Goal: Task Accomplishment & Management: Use online tool/utility

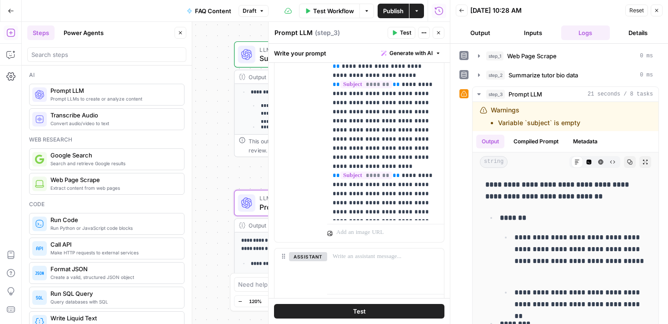
scroll to position [135, 0]
click at [393, 214] on p "**********" at bounding box center [386, 126] width 106 height 182
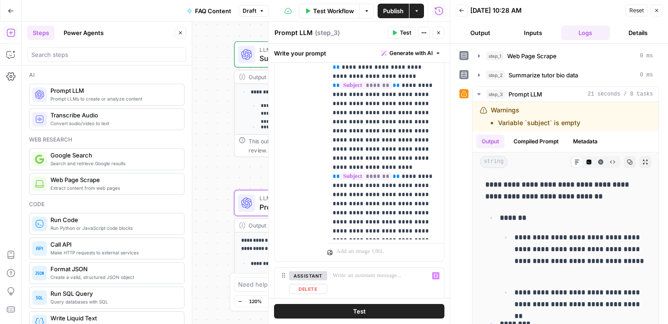
click at [375, 311] on button "Test" at bounding box center [359, 311] width 171 height 15
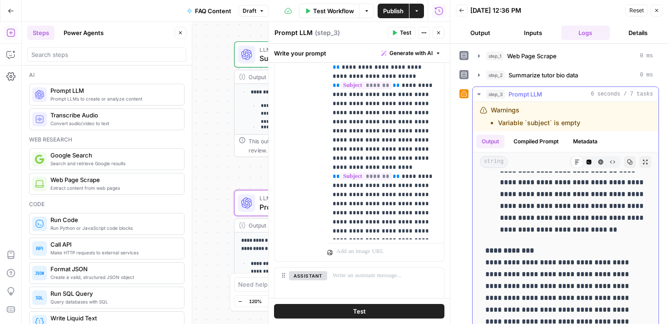
scroll to position [40, 0]
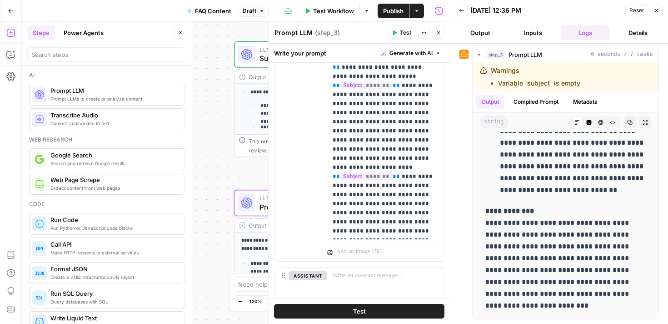
click at [659, 9] on icon "button" at bounding box center [656, 10] width 5 height 5
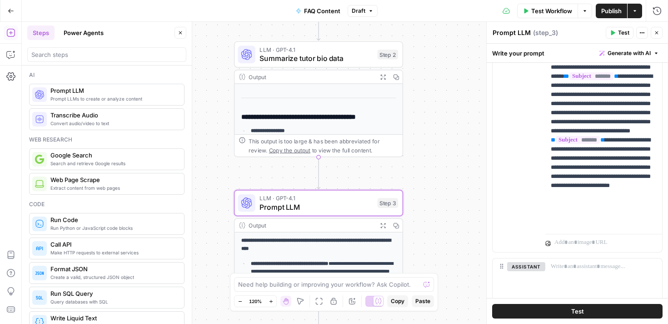
scroll to position [0, 0]
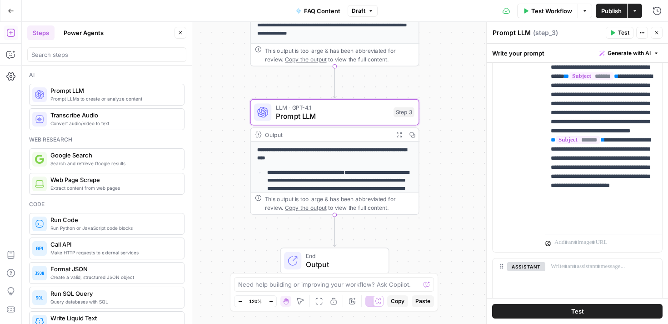
click at [525, 36] on textarea "Prompt LLM" at bounding box center [512, 32] width 38 height 9
click at [517, 32] on textarea "Prompt LLM" at bounding box center [512, 32] width 38 height 9
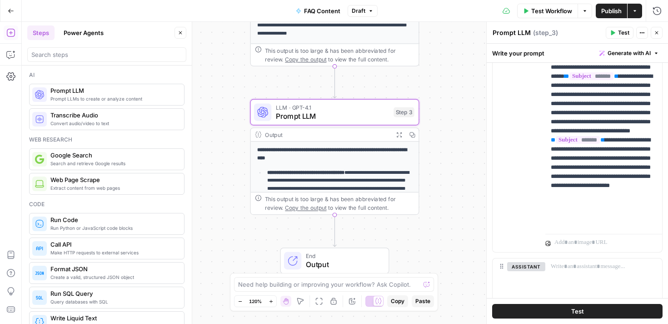
click at [517, 32] on textarea "Prompt LLM" at bounding box center [512, 32] width 38 height 9
type textarea "Summarize review data"
click at [461, 142] on div "**********" at bounding box center [345, 173] width 647 height 302
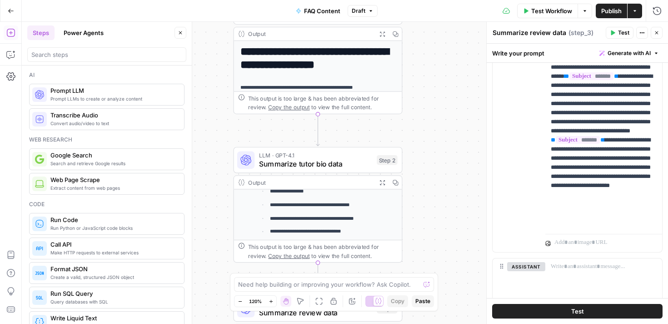
scroll to position [139, 0]
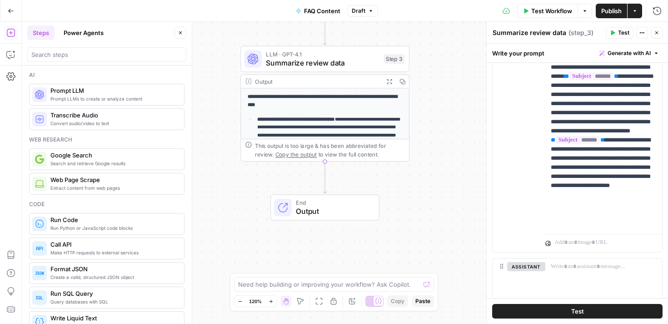
click at [102, 93] on span "Prompt LLM" at bounding box center [113, 90] width 126 height 9
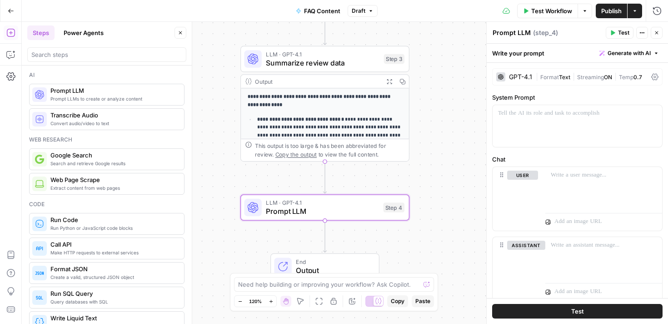
click at [514, 32] on textarea "Prompt LLM" at bounding box center [512, 32] width 38 height 9
type textarea "PPP campaign summary"
click at [544, 130] on div at bounding box center [578, 126] width 170 height 42
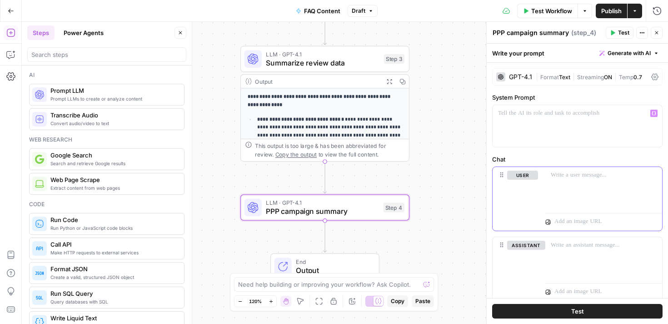
click at [560, 189] on div at bounding box center [604, 188] width 117 height 42
click at [655, 176] on icon "button" at bounding box center [654, 175] width 5 height 5
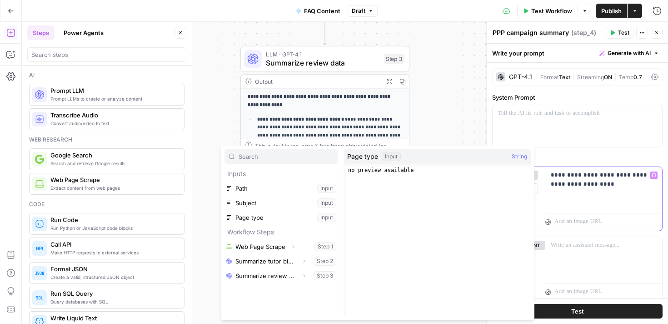
click at [631, 190] on div "**********" at bounding box center [604, 188] width 117 height 42
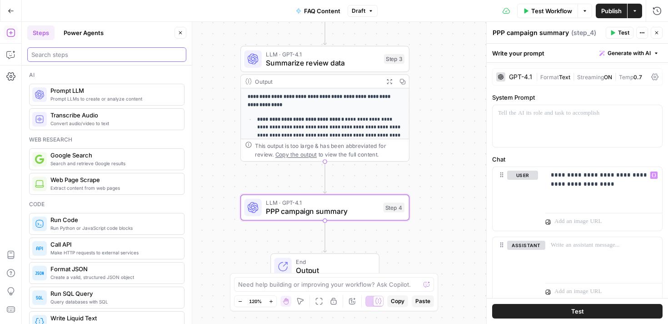
click at [140, 54] on input "search" at bounding box center [106, 54] width 151 height 9
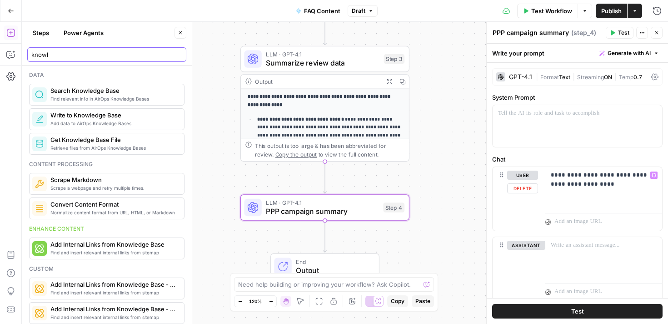
type input "knowl"
click at [361, 206] on span "PPP campaign summary" at bounding box center [322, 211] width 113 height 11
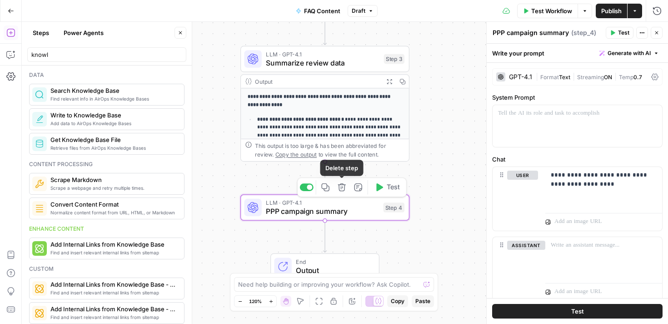
click at [336, 187] on button "Delete step" at bounding box center [342, 187] width 14 height 14
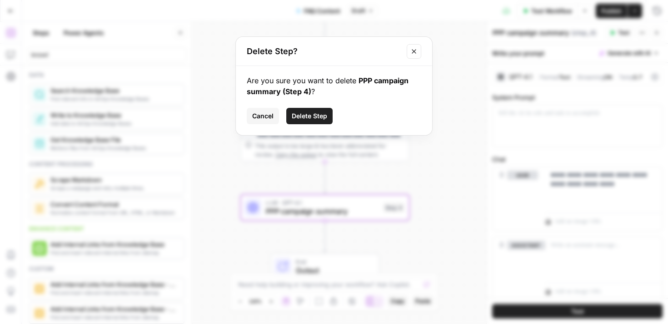
click at [308, 115] on span "Delete Step" at bounding box center [309, 115] width 35 height 9
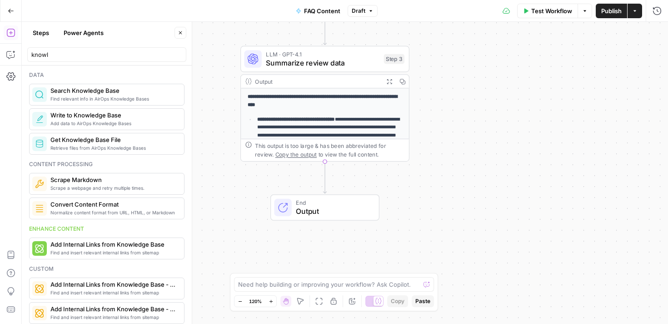
click at [103, 95] on span "Find relevant info in AirOps Knowledge Bases" at bounding box center [113, 98] width 126 height 7
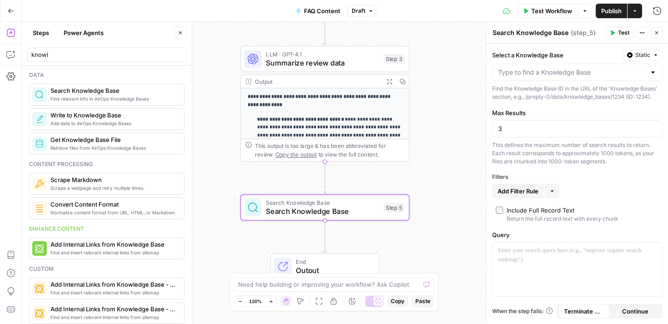
click at [530, 31] on textarea "Search Knowledge Base" at bounding box center [531, 32] width 76 height 9
click at [529, 33] on textarea "Search Knowledge Base" at bounding box center [531, 32] width 76 height 9
type textarea "Summarize PPP study"
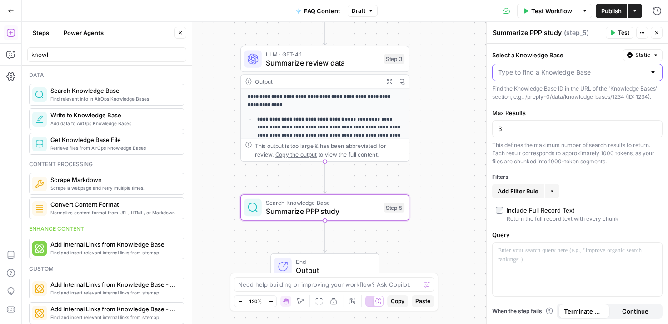
click at [528, 76] on input "Select a Knowledge Base" at bounding box center [572, 72] width 148 height 9
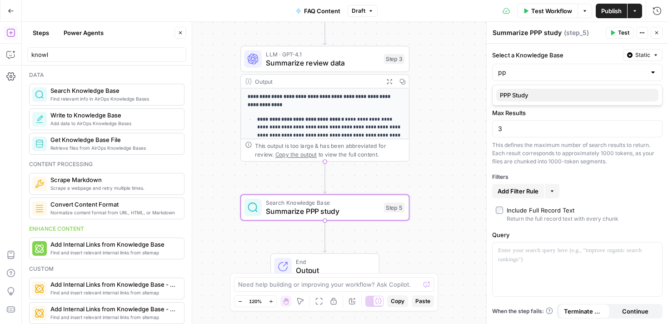
click at [530, 99] on span "PPP Study" at bounding box center [575, 94] width 151 height 9
type input "PPP Study"
click at [530, 128] on input "3" at bounding box center [577, 128] width 159 height 9
drag, startPoint x: 537, startPoint y: 127, endPoint x: 494, endPoint y: 126, distance: 42.8
click at [494, 126] on div "3" at bounding box center [577, 128] width 171 height 17
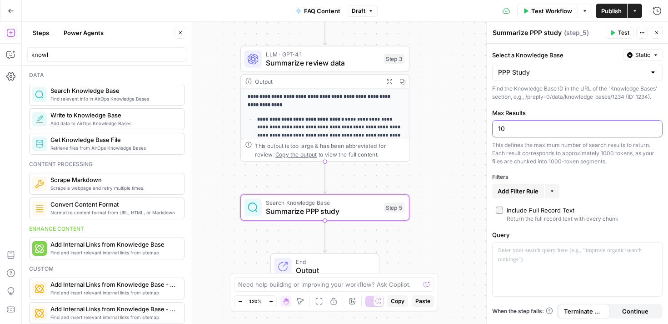
type input "10"
click at [563, 187] on div "Add Filter Rule More" at bounding box center [577, 191] width 171 height 15
click at [512, 263] on div at bounding box center [578, 269] width 170 height 54
drag, startPoint x: 611, startPoint y: 250, endPoint x: 668, endPoint y: 252, distance: 56.9
click at [668, 252] on div "**********" at bounding box center [577, 184] width 181 height 280
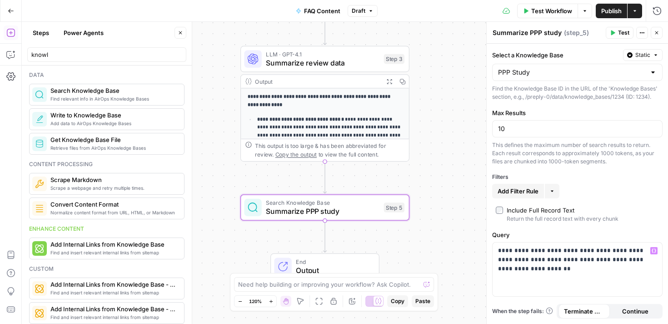
click at [624, 216] on label "Include Full Record Text Return the full record text with every chunk" at bounding box center [577, 214] width 163 height 17
click at [619, 36] on span "Test" at bounding box center [623, 33] width 11 height 8
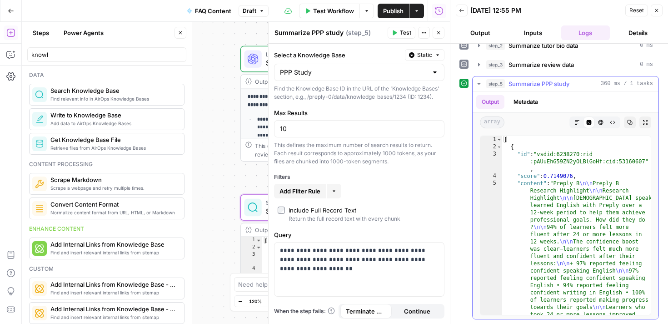
click at [519, 82] on span "Summarize PPP study" at bounding box center [539, 83] width 61 height 9
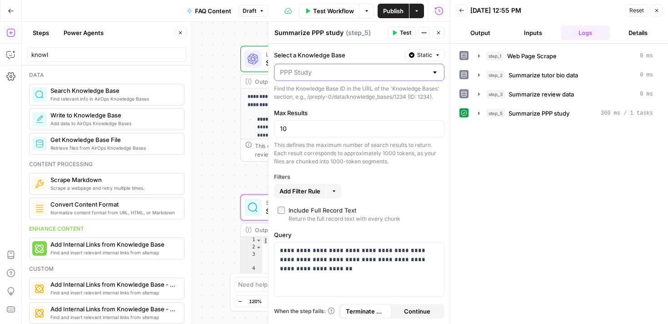
click at [320, 73] on input "Select a Knowledge Base" at bounding box center [354, 72] width 148 height 9
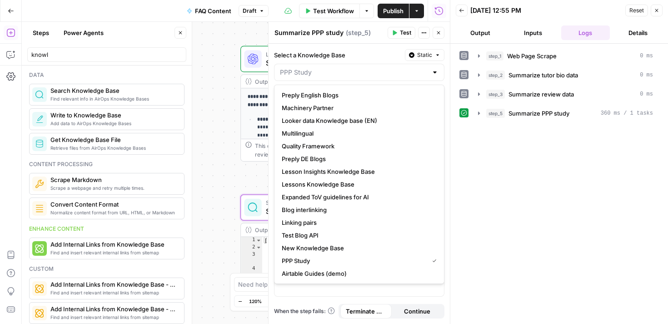
type input "PPP Study"
click at [316, 32] on textarea "Summarize PPP study" at bounding box center [309, 32] width 69 height 9
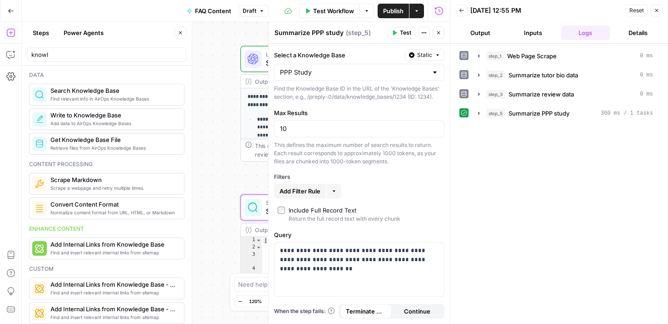
click at [316, 32] on textarea "Summarize PPP study" at bounding box center [309, 32] width 69 height 9
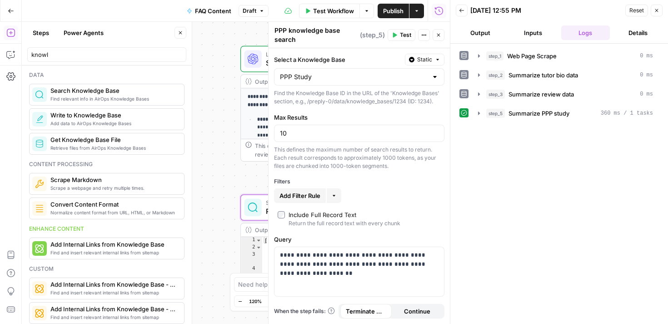
type textarea "PPP knowledge base search"
click at [657, 10] on icon "button" at bounding box center [656, 10] width 5 height 5
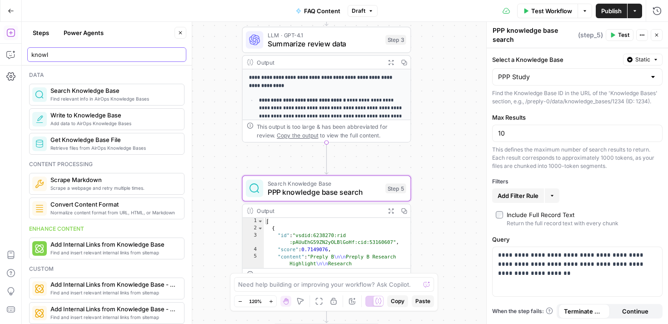
click at [102, 50] on input "knowl" at bounding box center [106, 54] width 151 height 9
type input "chat"
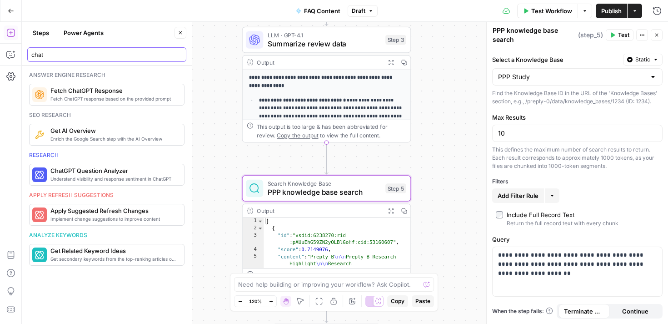
click at [178, 52] on input "chat" at bounding box center [106, 54] width 151 height 9
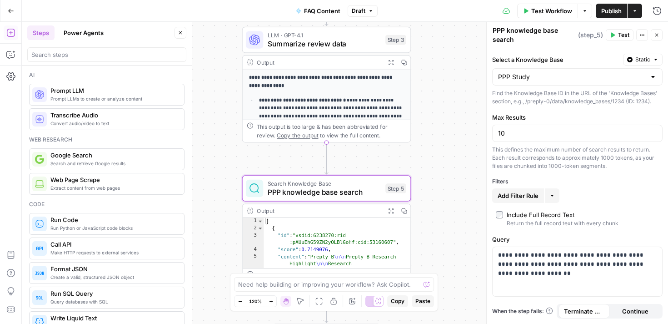
click at [95, 98] on span "Prompt LLMs to create or analyze content" at bounding box center [113, 98] width 126 height 7
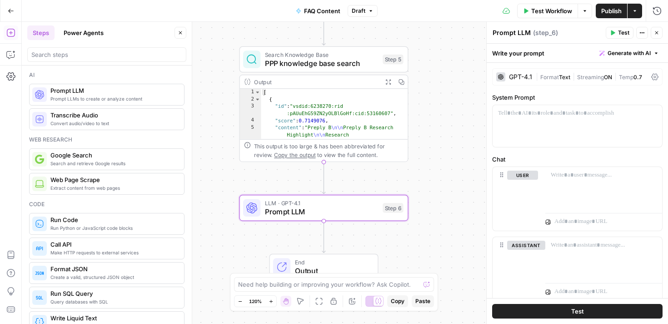
click at [507, 32] on textarea "Prompt LLM" at bounding box center [512, 32] width 38 height 9
type textarea "Summarize PPP study"
click at [577, 193] on div at bounding box center [604, 188] width 117 height 42
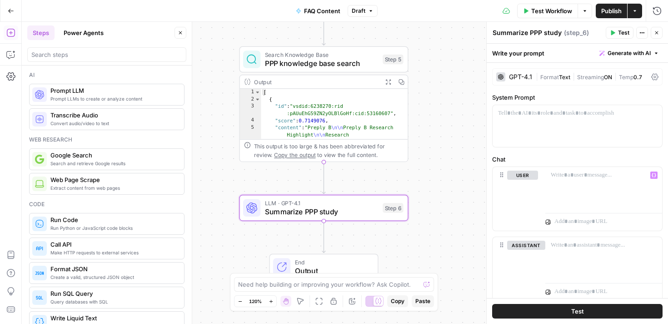
click at [320, 77] on div "Output" at bounding box center [316, 81] width 125 height 9
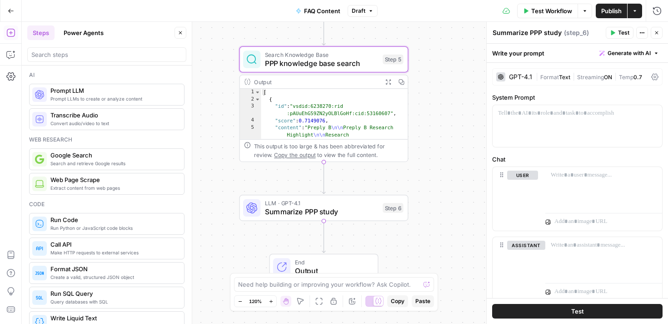
click at [319, 54] on span "Search Knowledge Base" at bounding box center [322, 54] width 114 height 9
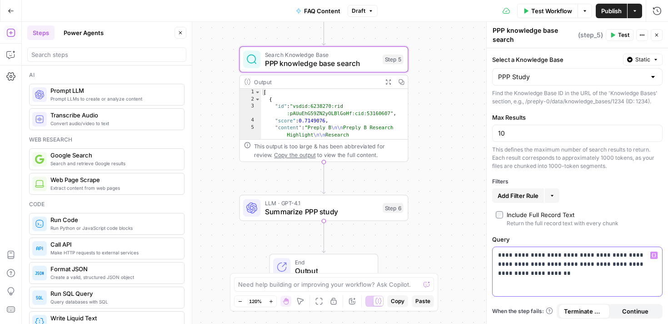
drag, startPoint x: 528, startPoint y: 278, endPoint x: 494, endPoint y: 249, distance: 44.5
click at [494, 249] on div "**********" at bounding box center [578, 271] width 170 height 49
copy p "**********"
click at [350, 212] on span "Summarize PPP study" at bounding box center [322, 211] width 114 height 11
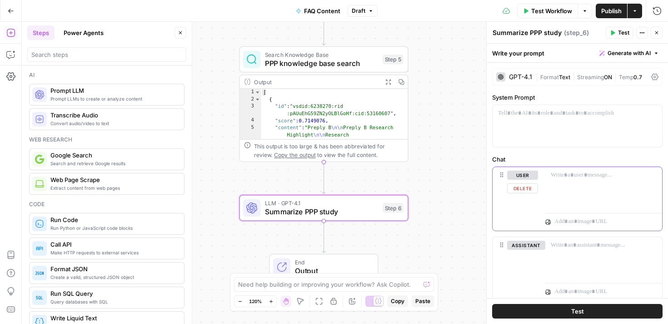
click at [566, 181] on div at bounding box center [604, 188] width 117 height 42
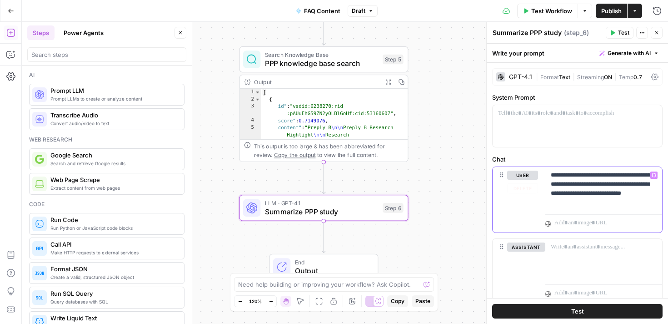
click at [654, 179] on button "Variables Menu" at bounding box center [654, 174] width 7 height 7
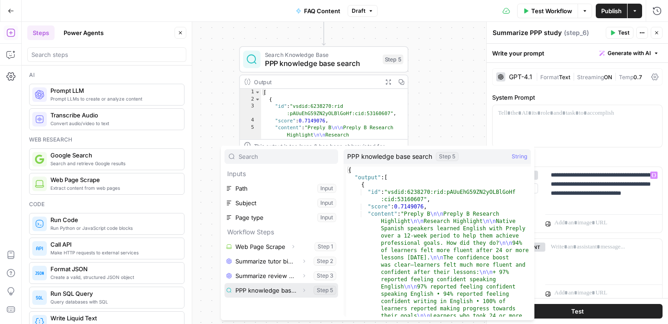
click at [263, 292] on button "Select variable PPP knowledge base search" at bounding box center [282, 290] width 114 height 15
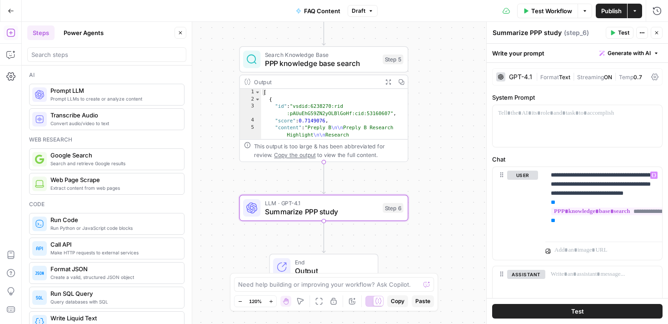
click at [560, 310] on button "Test" at bounding box center [577, 311] width 171 height 15
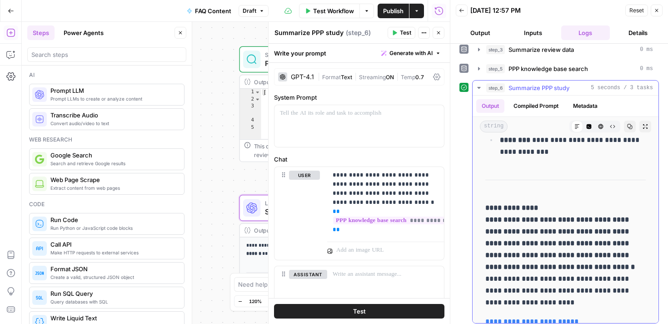
scroll to position [49, 0]
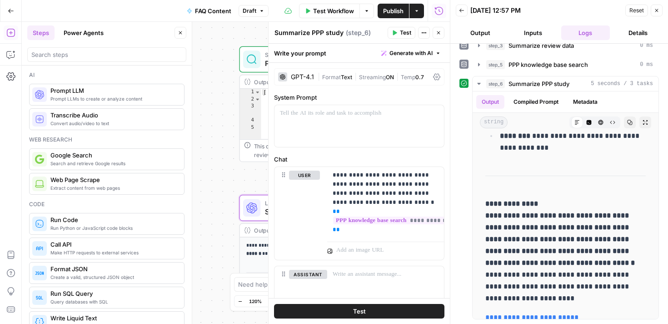
click at [659, 15] on button "Close" at bounding box center [657, 11] width 12 height 12
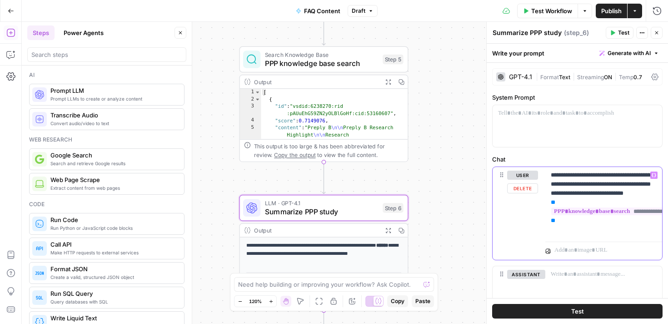
click at [582, 191] on p "**********" at bounding box center [604, 203] width 106 height 64
click at [558, 210] on p "**********" at bounding box center [604, 203] width 106 height 64
click at [561, 229] on p "**********" at bounding box center [604, 203] width 106 height 64
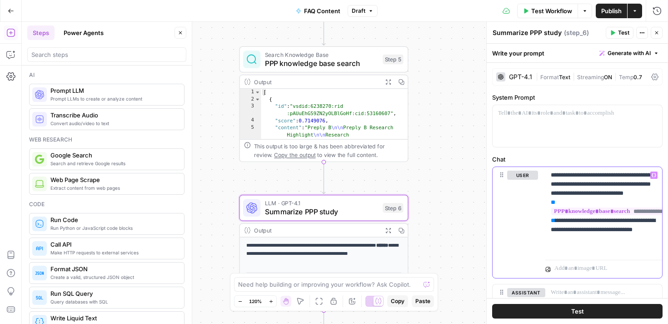
click at [653, 176] on icon "button" at bounding box center [654, 175] width 5 height 4
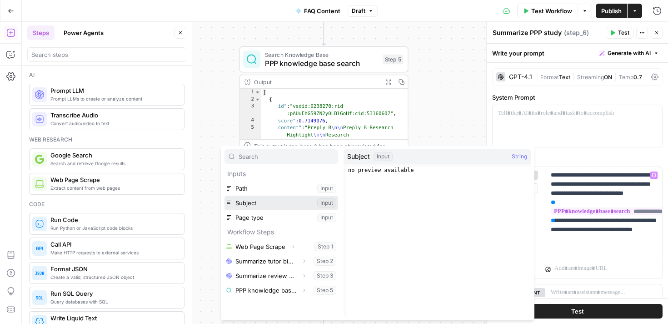
click at [278, 206] on button "Select variable Subject" at bounding box center [282, 203] width 114 height 15
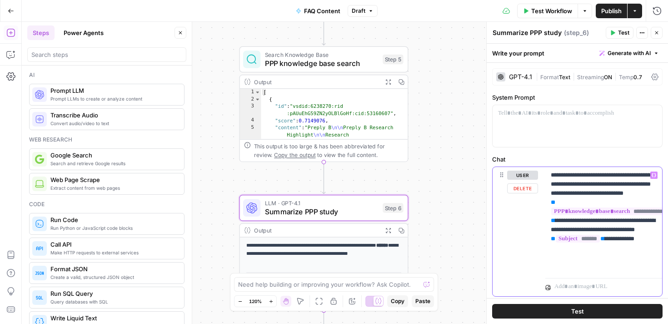
click at [604, 186] on p "**********" at bounding box center [604, 221] width 106 height 100
click at [592, 174] on p "**********" at bounding box center [604, 221] width 106 height 100
click at [585, 176] on p "**********" at bounding box center [604, 221] width 106 height 100
click at [583, 175] on p "**********" at bounding box center [604, 221] width 106 height 100
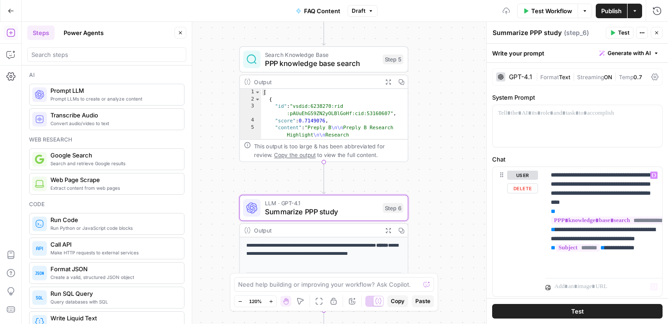
click at [572, 317] on button "Test" at bounding box center [577, 311] width 171 height 15
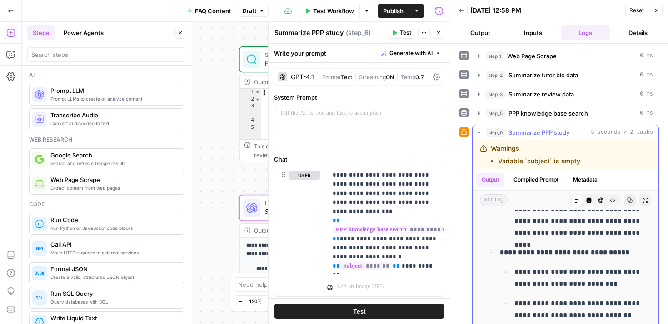
scroll to position [78, 0]
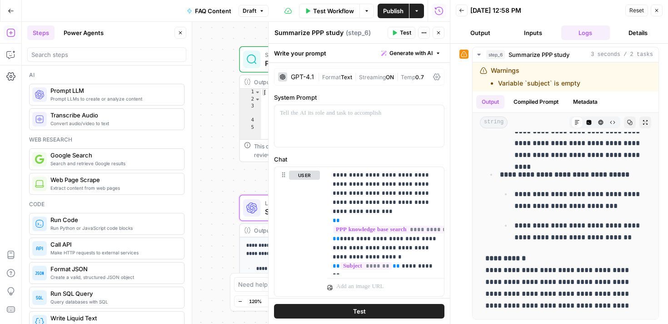
click at [662, 12] on button "Close" at bounding box center [657, 11] width 12 height 12
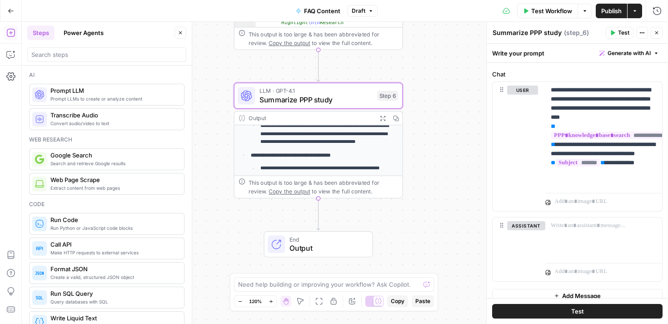
scroll to position [164, 0]
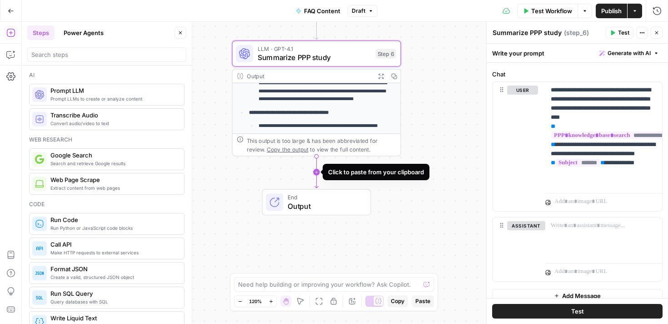
click at [318, 173] on icon "Edge from step_6 to end" at bounding box center [316, 172] width 3 height 32
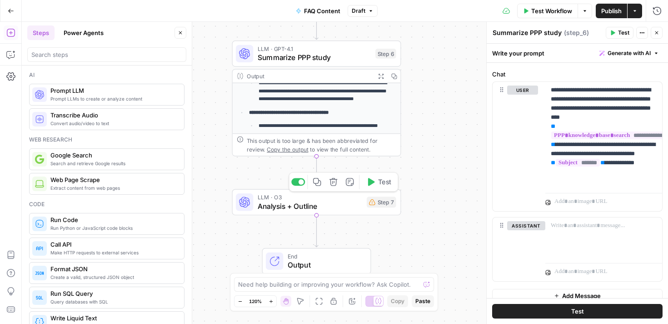
click at [315, 209] on span "Analysis + Outline" at bounding box center [310, 206] width 105 height 11
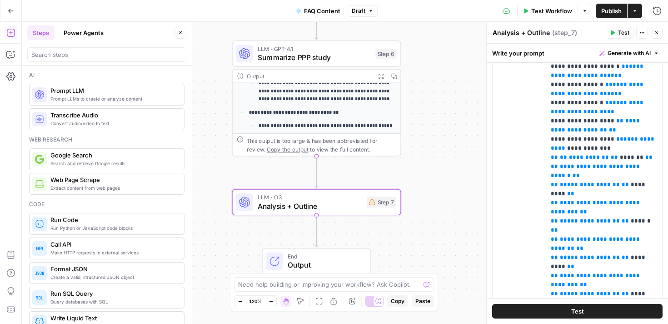
scroll to position [499, 0]
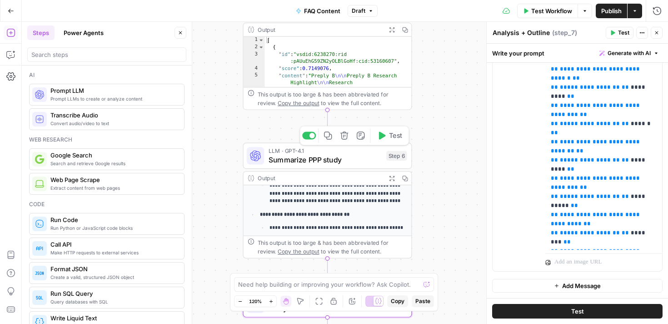
click at [309, 159] on span "Summarize PPP study" at bounding box center [326, 159] width 114 height 11
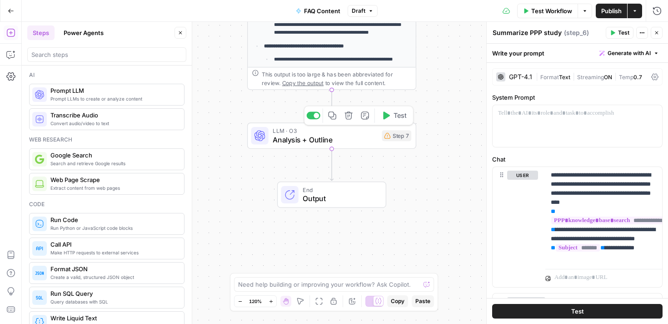
click at [312, 141] on span "Analysis + Outline" at bounding box center [325, 139] width 105 height 11
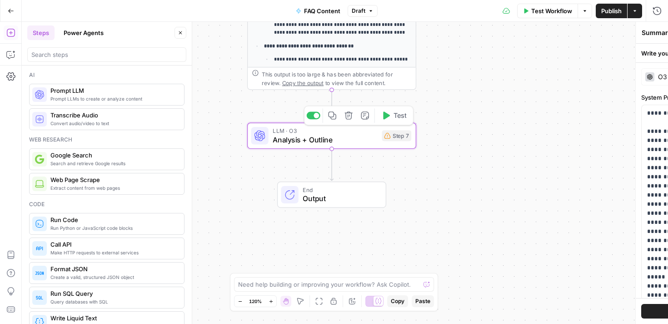
type textarea "Analysis + Outline"
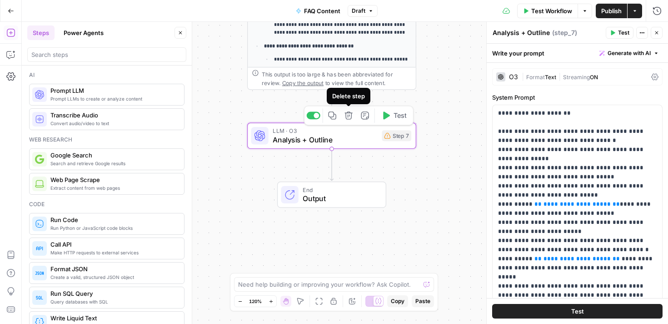
click at [347, 113] on icon "button" at bounding box center [349, 115] width 8 height 8
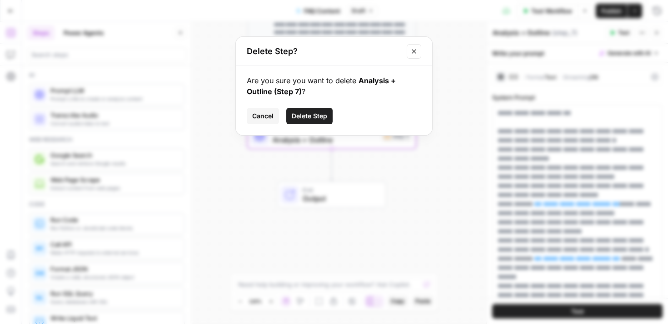
click at [308, 122] on button "Delete Step" at bounding box center [309, 116] width 46 height 16
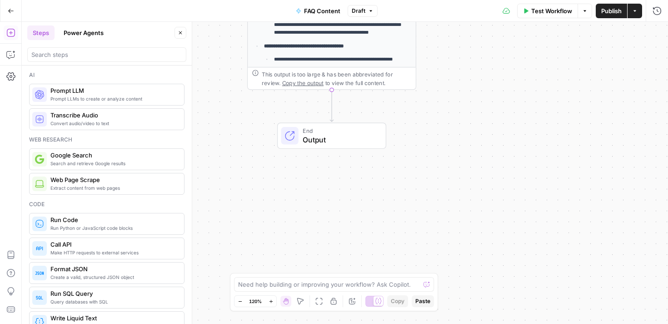
click at [86, 96] on span "Prompt LLMs to create or analyze content" at bounding box center [113, 98] width 126 height 7
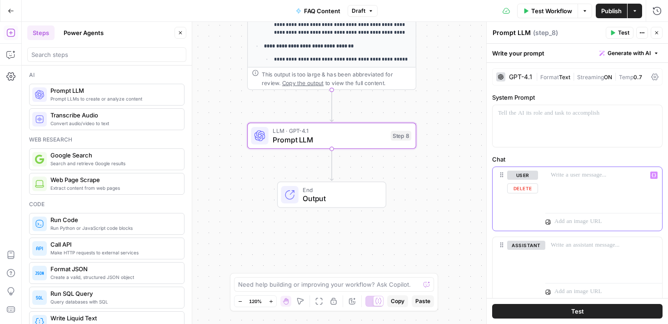
click at [567, 189] on div at bounding box center [604, 188] width 117 height 42
click at [655, 176] on icon "button" at bounding box center [654, 175] width 5 height 4
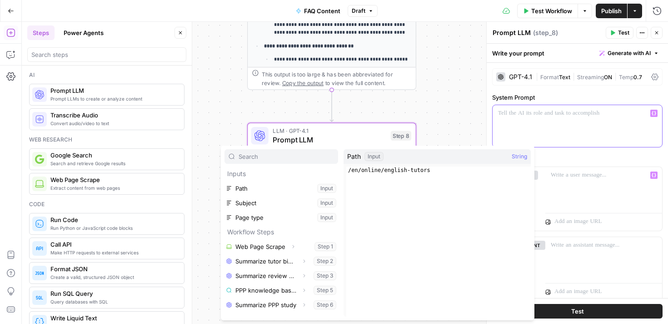
click at [547, 124] on div at bounding box center [578, 126] width 170 height 42
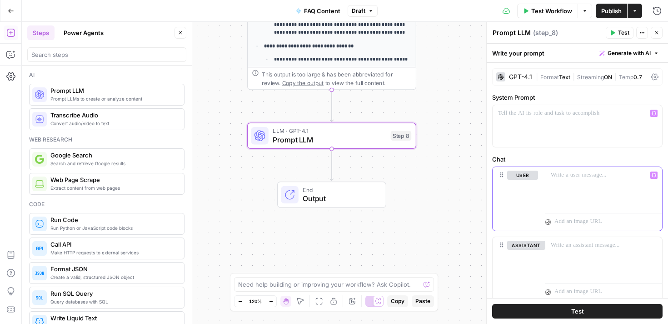
click at [578, 180] on div at bounding box center [604, 188] width 117 height 42
click at [589, 179] on p "**" at bounding box center [604, 175] width 106 height 9
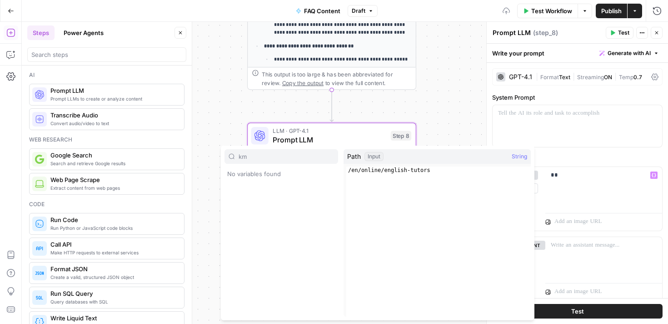
type input "k"
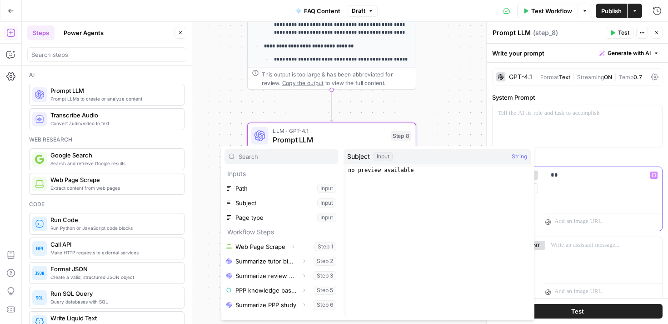
click at [574, 177] on p "**" at bounding box center [604, 175] width 106 height 9
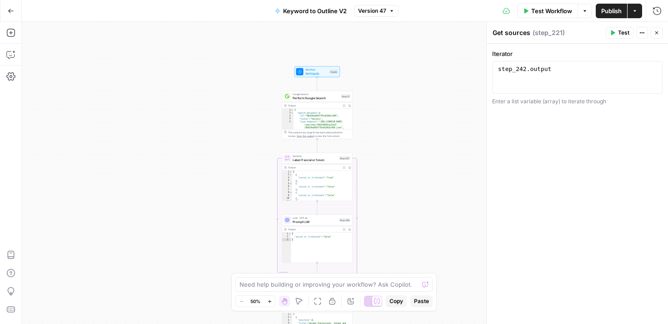
click at [17, 10] on button "Go Back" at bounding box center [11, 11] width 16 height 16
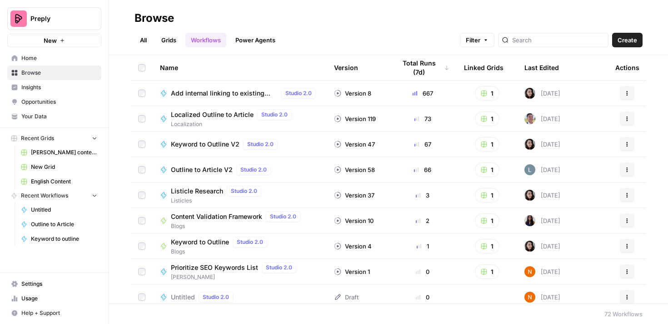
click at [40, 118] on span "Your Data" at bounding box center [59, 116] width 76 height 8
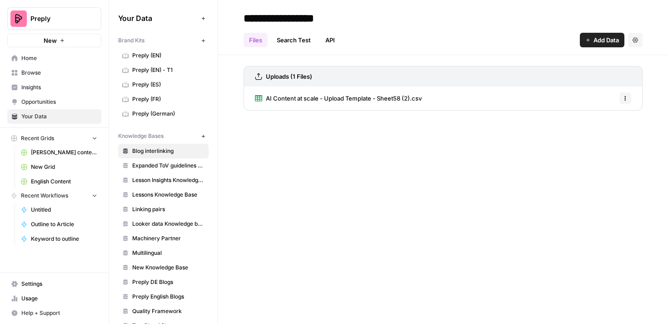
click at [203, 136] on icon "button" at bounding box center [202, 135] width 3 height 3
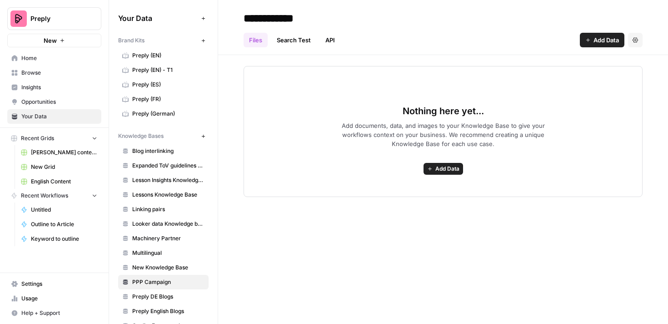
click at [304, 17] on input "**********" at bounding box center [313, 18] width 146 height 18
type input "*********"
click at [316, 238] on div "********* Files Search Test API Add Data Settings Nothing here yet... Add docum…" at bounding box center [443, 162] width 450 height 324
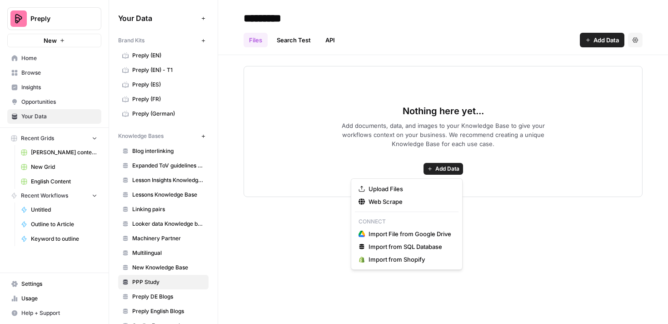
click at [453, 168] on span "Add Data" at bounding box center [448, 169] width 24 height 8
click at [382, 191] on span "Upload Files" at bounding box center [410, 188] width 83 height 9
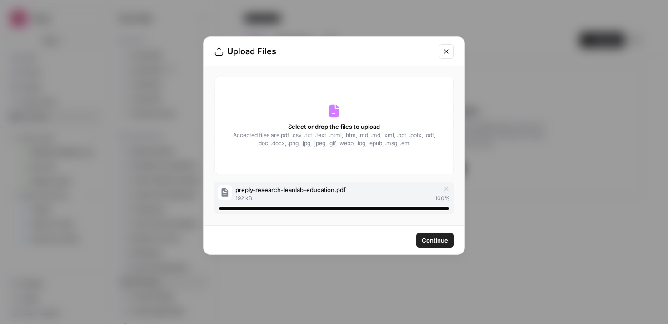
click at [437, 246] on button "Continue" at bounding box center [435, 240] width 37 height 15
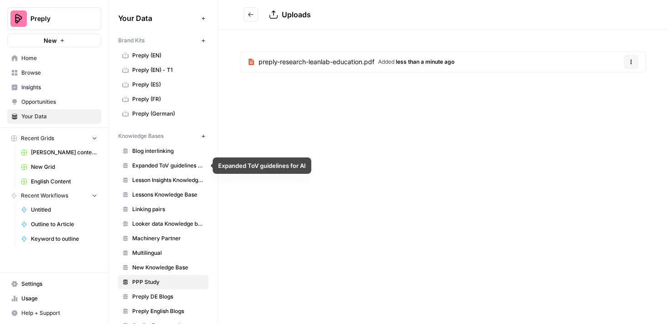
click at [166, 184] on link "Lesson Insights Knowledge Base" at bounding box center [163, 180] width 90 height 15
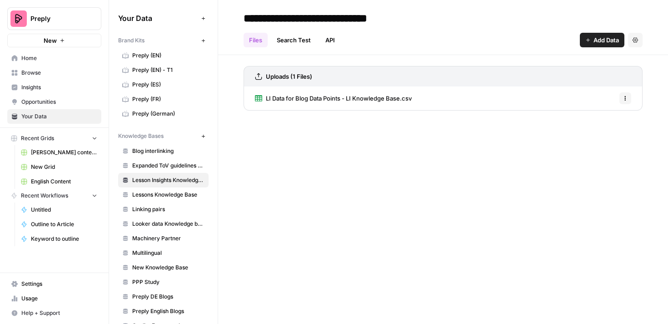
click at [337, 97] on span "LI Data for Blog Data Points - LI Knowledge Base.csv" at bounding box center [339, 98] width 146 height 9
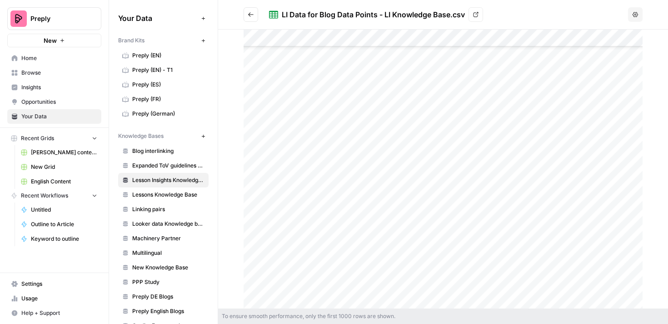
scroll to position [4718, 0]
click at [631, 17] on button "Options" at bounding box center [635, 14] width 15 height 15
click at [253, 15] on icon "Go back" at bounding box center [251, 14] width 6 height 6
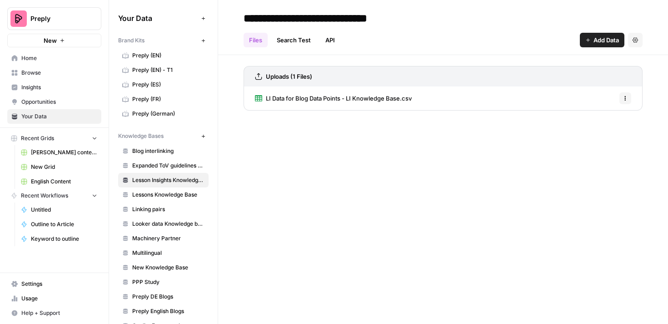
click at [336, 36] on link "API" at bounding box center [330, 40] width 20 height 15
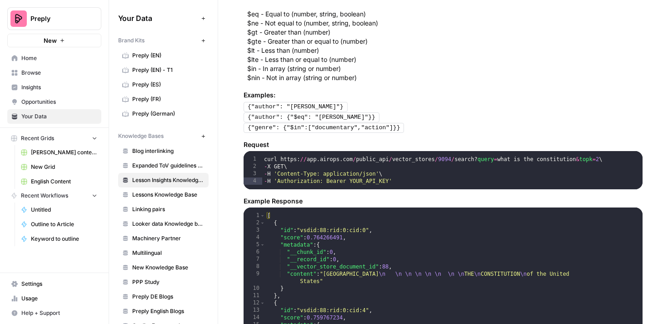
scroll to position [509, 0]
